Goal: Information Seeking & Learning: Learn about a topic

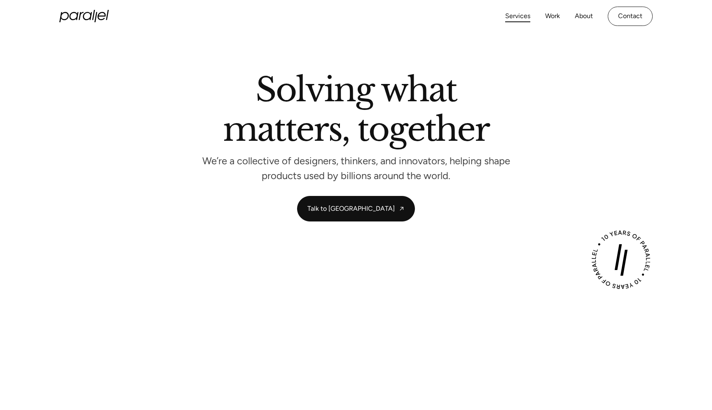
click at [522, 14] on link "Services" at bounding box center [517, 16] width 25 height 12
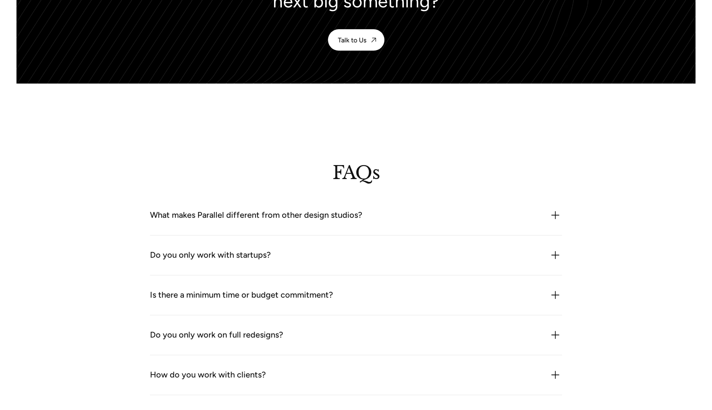
scroll to position [2225, 0]
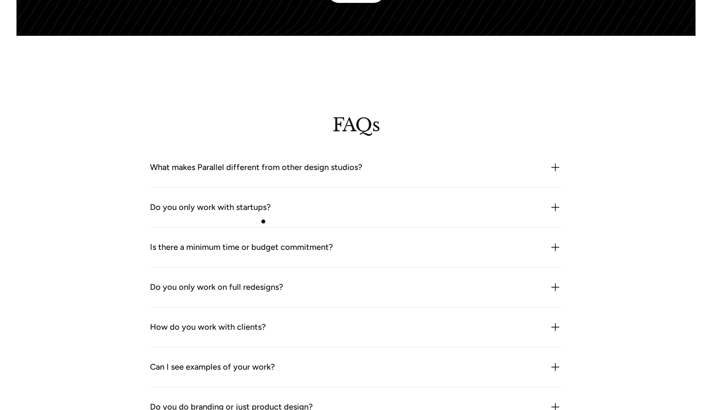
click at [270, 214] on div "Do you only work with startups?" at bounding box center [356, 207] width 412 height 13
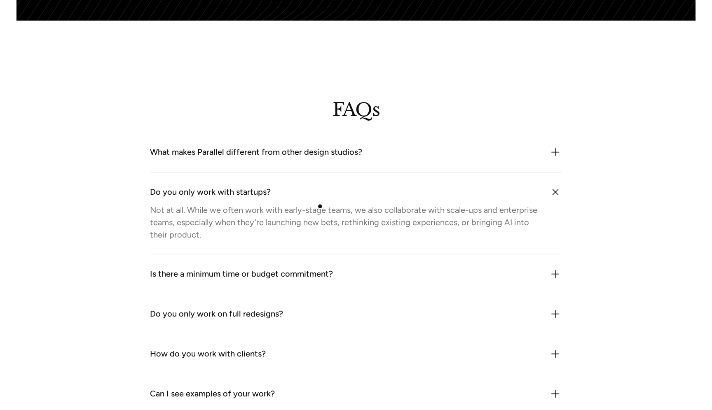
scroll to position [2280, 0]
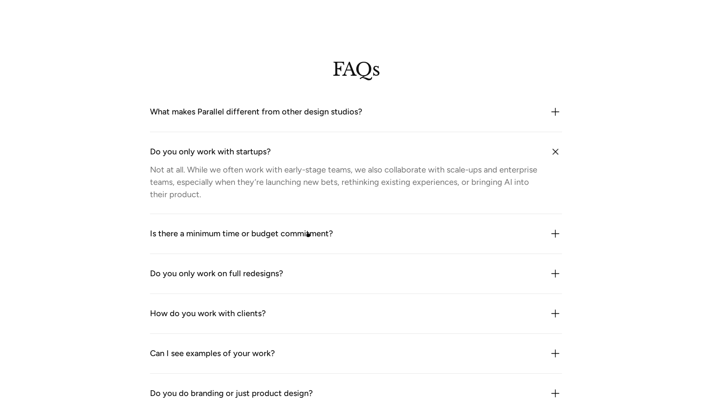
click at [308, 237] on div "Is there a minimum time or budget commitment?" at bounding box center [241, 233] width 183 height 13
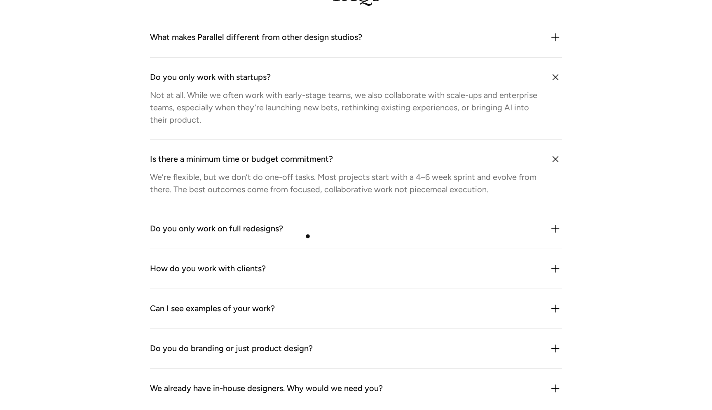
scroll to position [2383, 0]
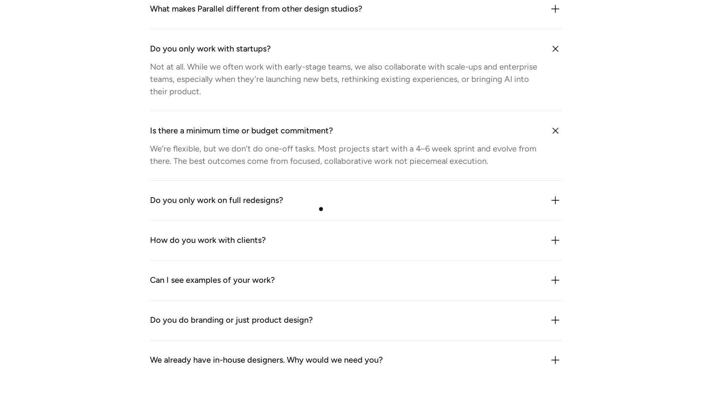
click at [324, 204] on div "Do you only work on full redesigns?" at bounding box center [356, 200] width 412 height 13
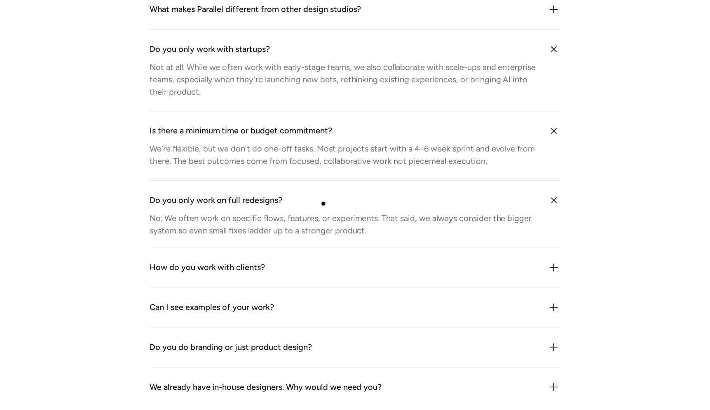
scroll to position [2533, 0]
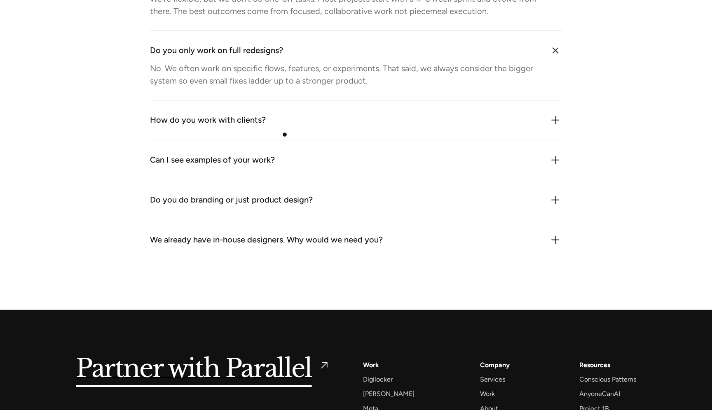
click at [284, 125] on div "How do you work with clients?" at bounding box center [356, 120] width 412 height 13
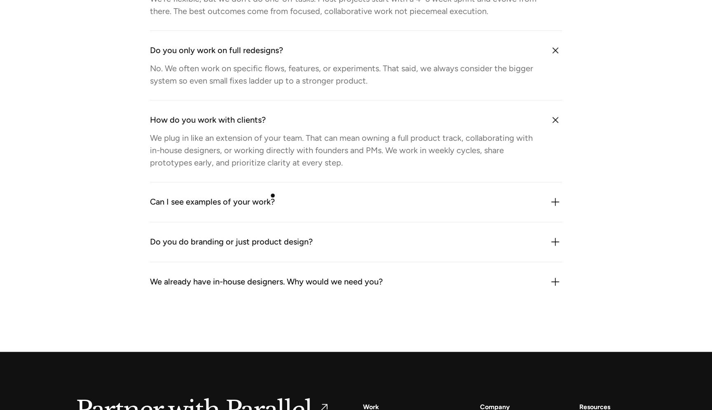
click at [272, 210] on div "Can I see examples of your work? We’re happy to share relevant case studies onc…" at bounding box center [356, 203] width 412 height 40
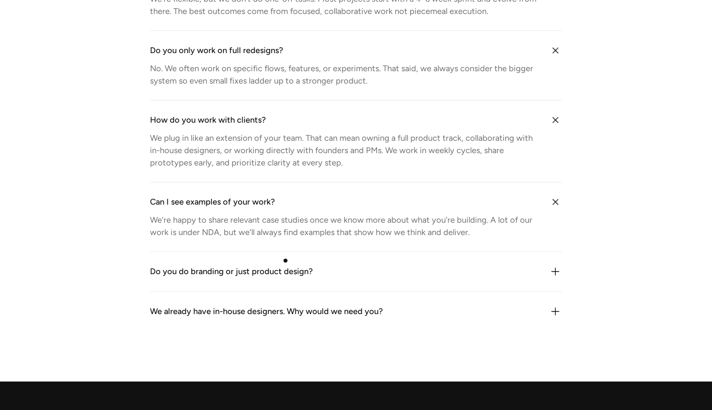
click at [290, 281] on div "Do you do branding or just product design? We do both especially when brand and…" at bounding box center [356, 272] width 412 height 40
